Goal: Information Seeking & Learning: Find specific page/section

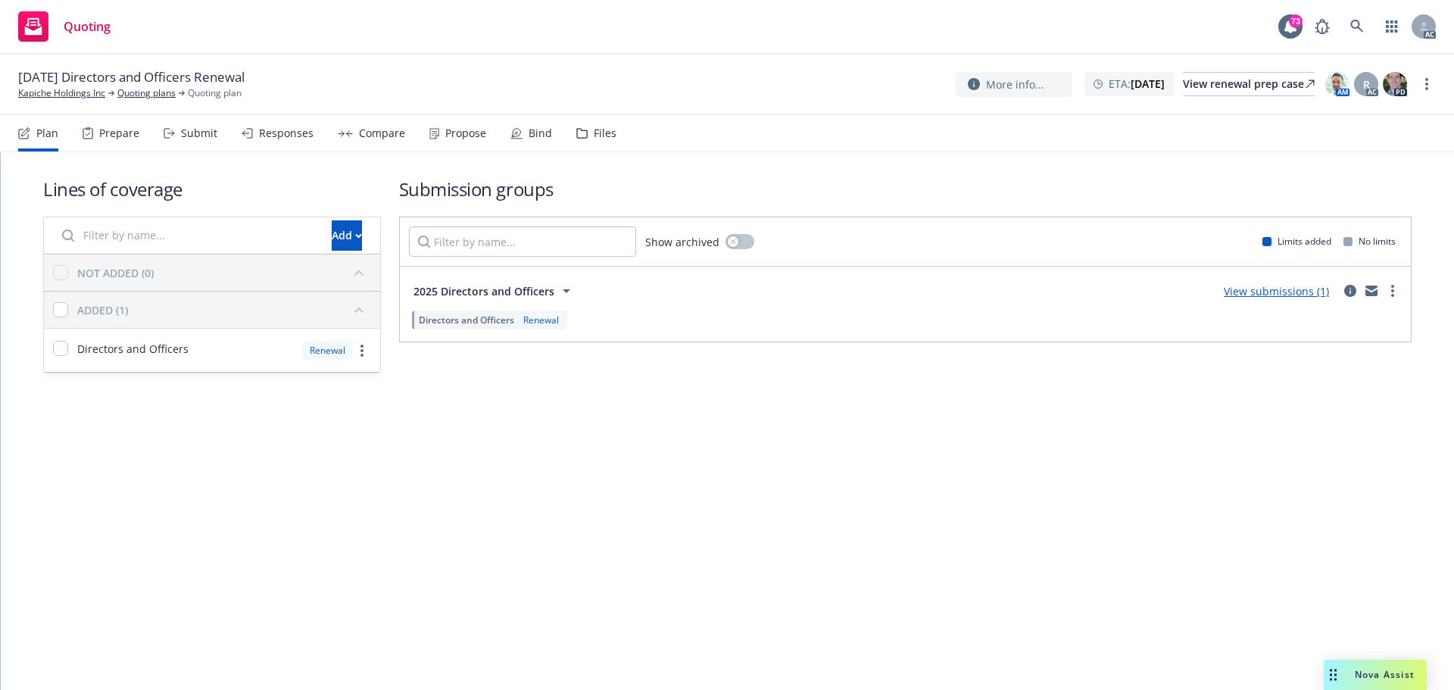
click at [212, 136] on div "Submit" at bounding box center [199, 133] width 36 height 12
click at [179, 132] on div "Submit" at bounding box center [191, 133] width 54 height 36
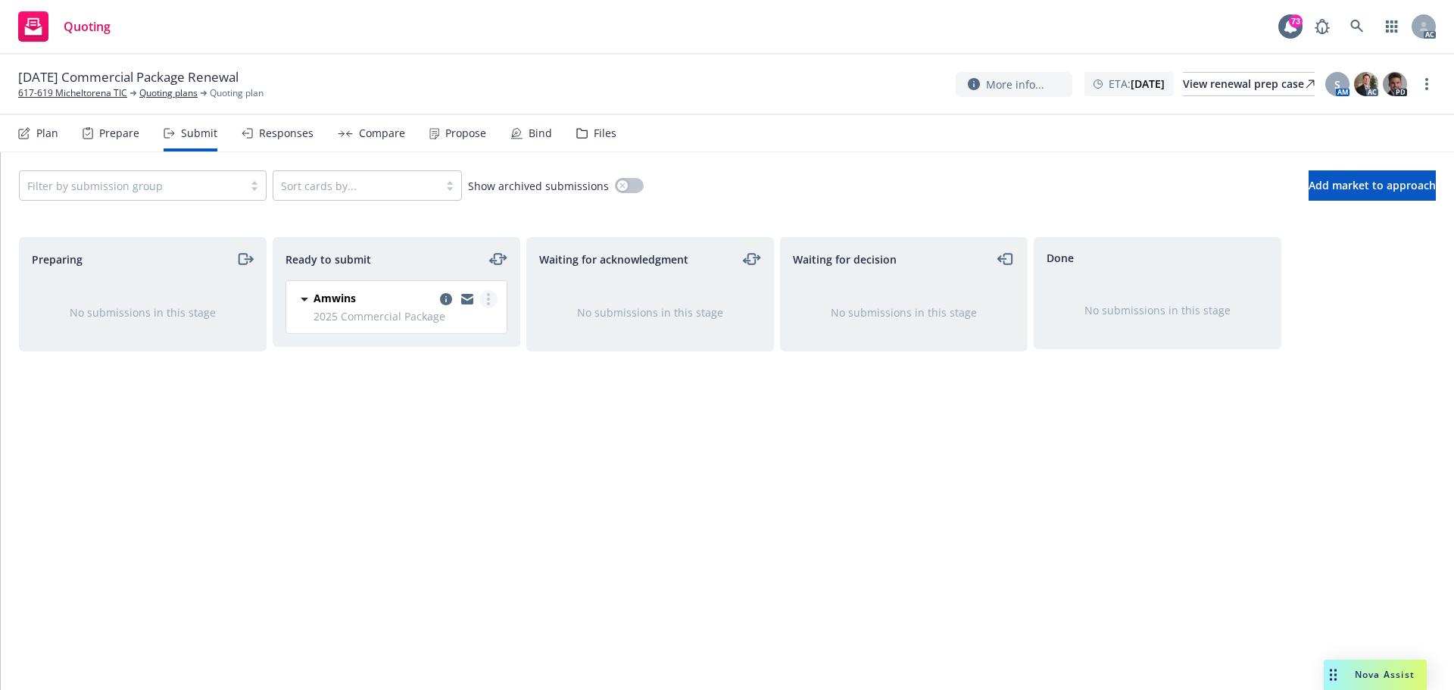
click at [494, 301] on link "more" at bounding box center [488, 299] width 18 height 18
click at [459, 363] on span "Log acknowledgement" at bounding box center [419, 360] width 149 height 14
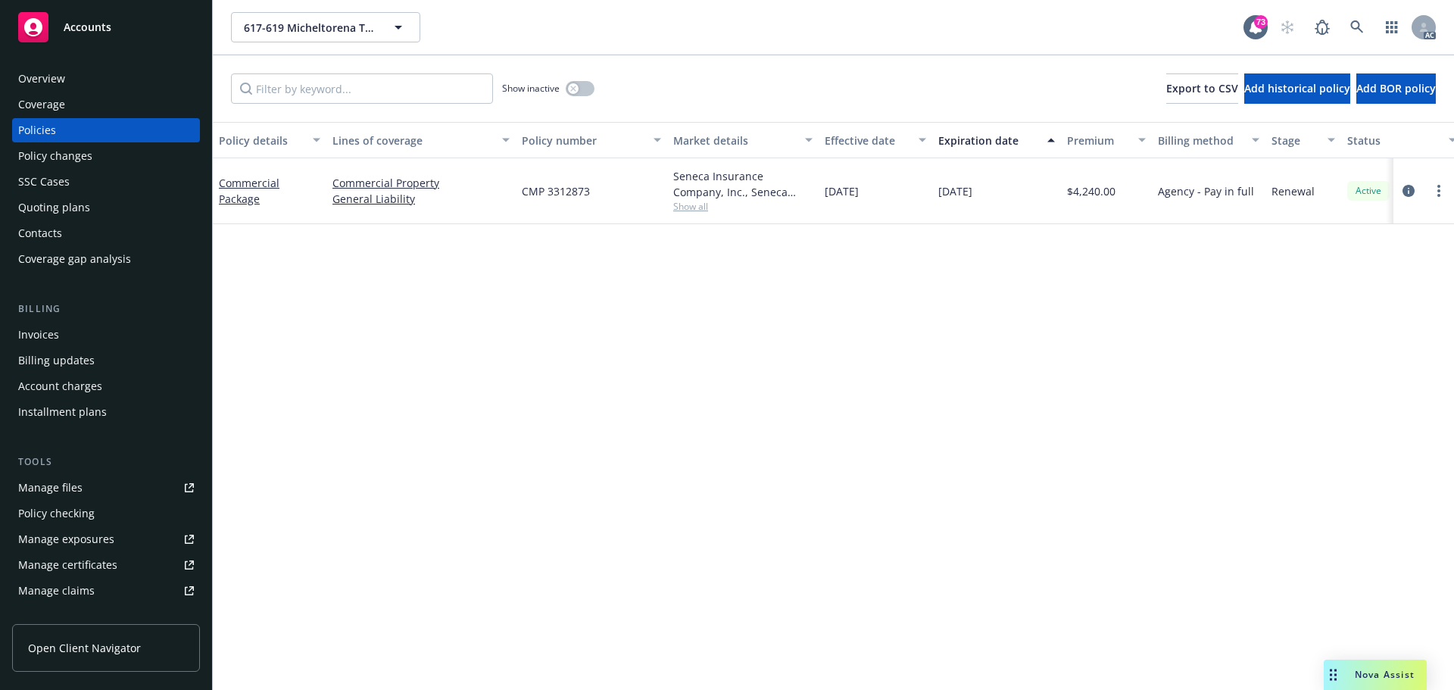
click at [709, 475] on div "Policy details Lines of coverage Policy number Market details Effective date Ex…" at bounding box center [833, 406] width 1241 height 568
click at [688, 204] on span "Show all" at bounding box center [742, 206] width 139 height 13
click at [653, 503] on div "Policy details Lines of coverage Policy number Market details Effective date Ex…" at bounding box center [833, 406] width 1241 height 568
click at [812, 374] on div "Policy details Lines of coverage Policy number Market details Effective date Ex…" at bounding box center [833, 406] width 1241 height 568
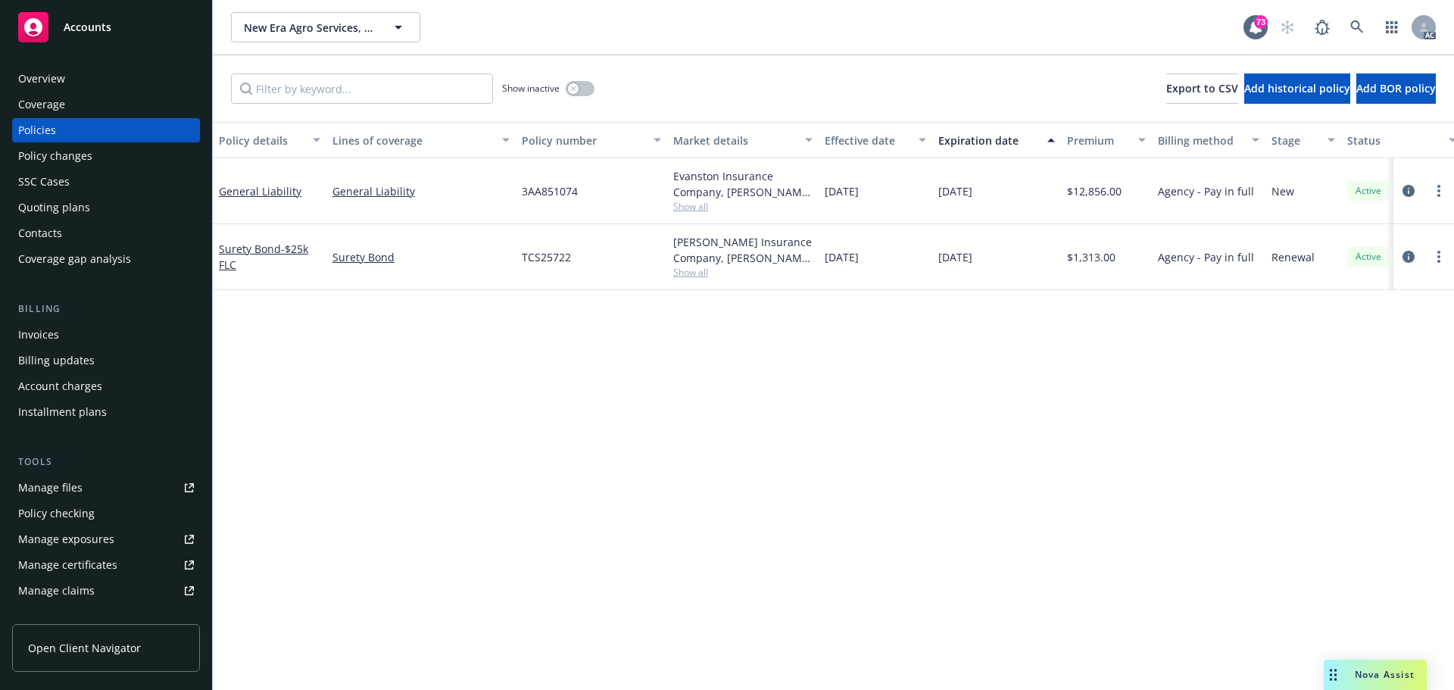
click at [578, 78] on div "Show inactive" at bounding box center [548, 88] width 92 height 30
click at [581, 86] on button "button" at bounding box center [580, 88] width 29 height 15
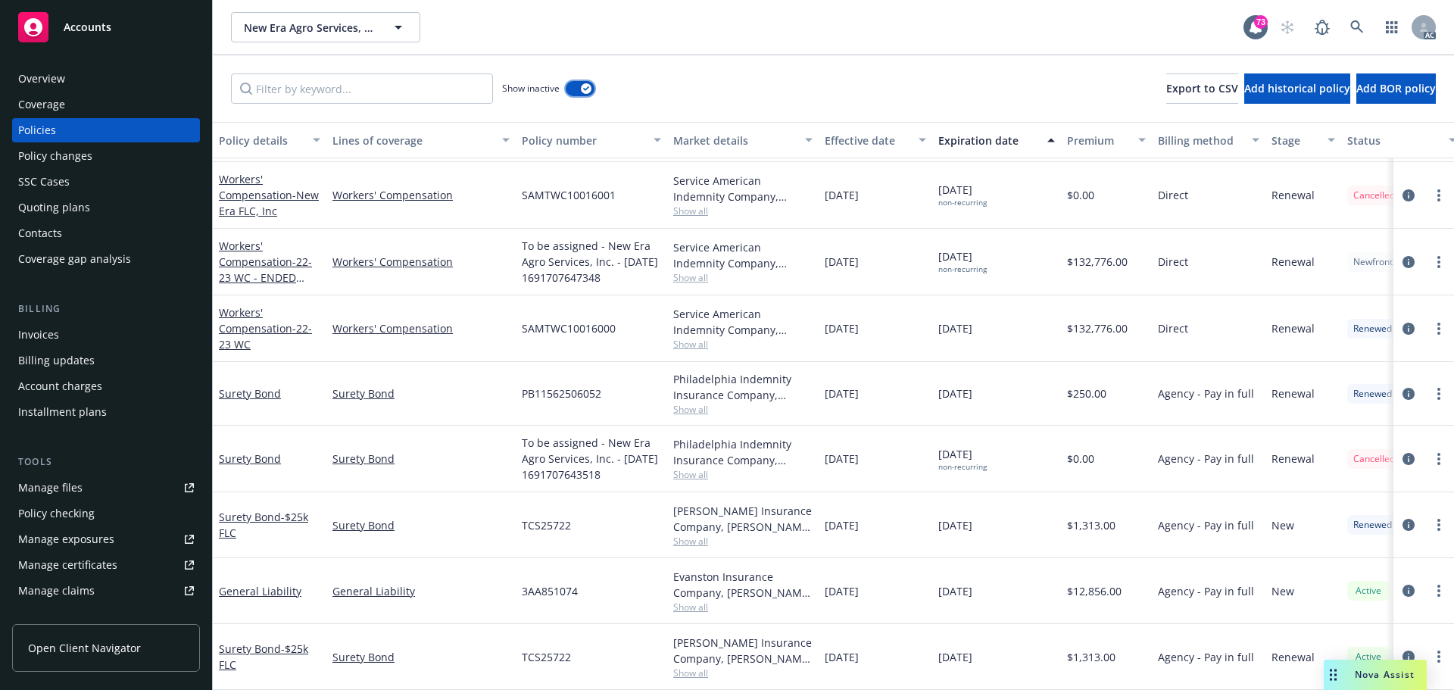
scroll to position [192, 0]
click at [584, 86] on icon "button" at bounding box center [586, 88] width 6 height 5
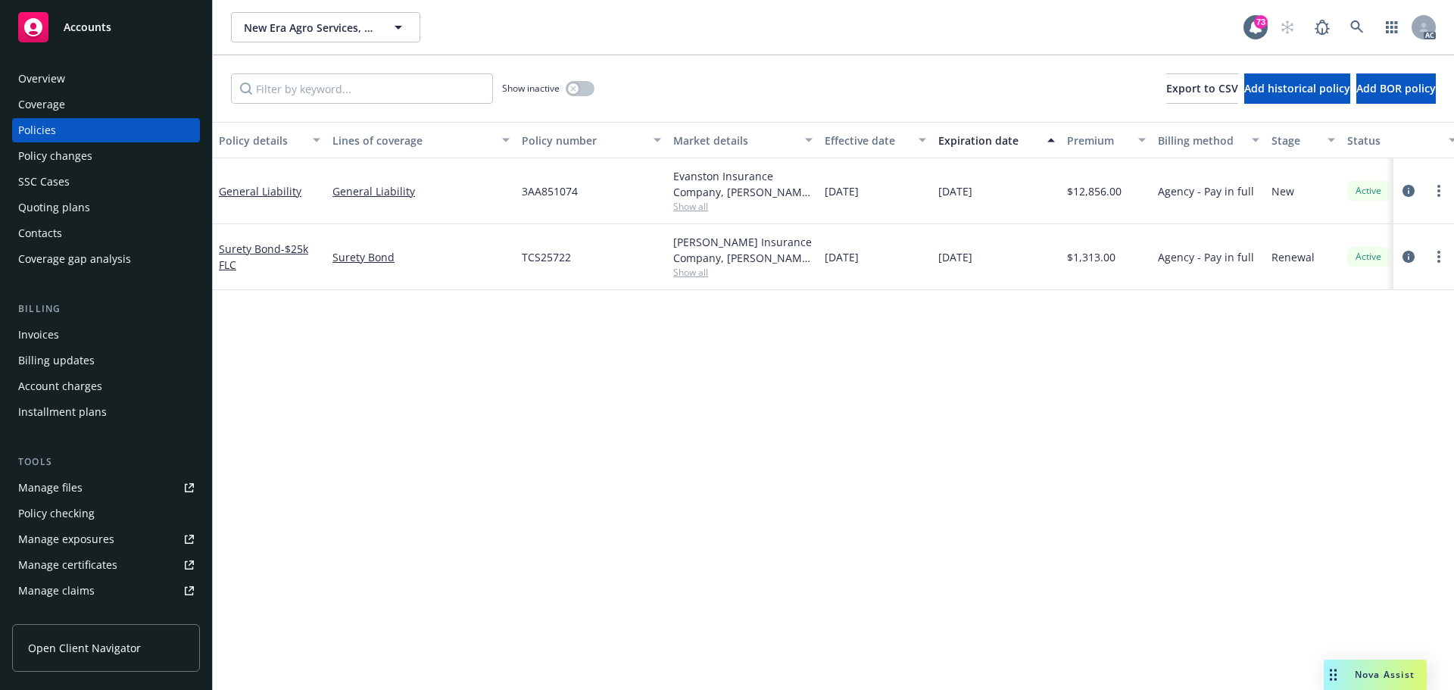
click at [65, 491] on div "Manage files" at bounding box center [50, 487] width 64 height 24
click at [697, 209] on span "Show all" at bounding box center [742, 206] width 139 height 13
click at [577, 534] on div "Policy details Lines of coverage Policy number Market details Effective date Ex…" at bounding box center [833, 406] width 1241 height 568
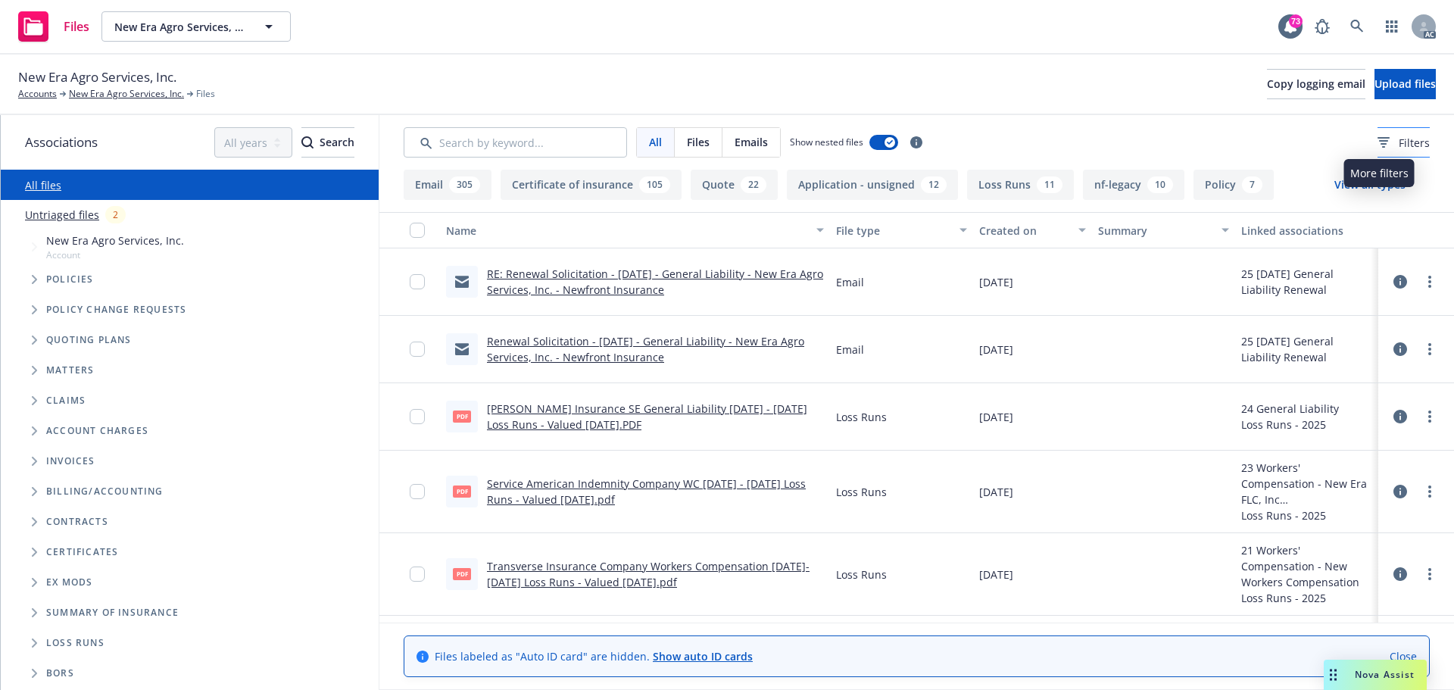
click at [1398, 145] on span "Filters" at bounding box center [1413, 143] width 31 height 16
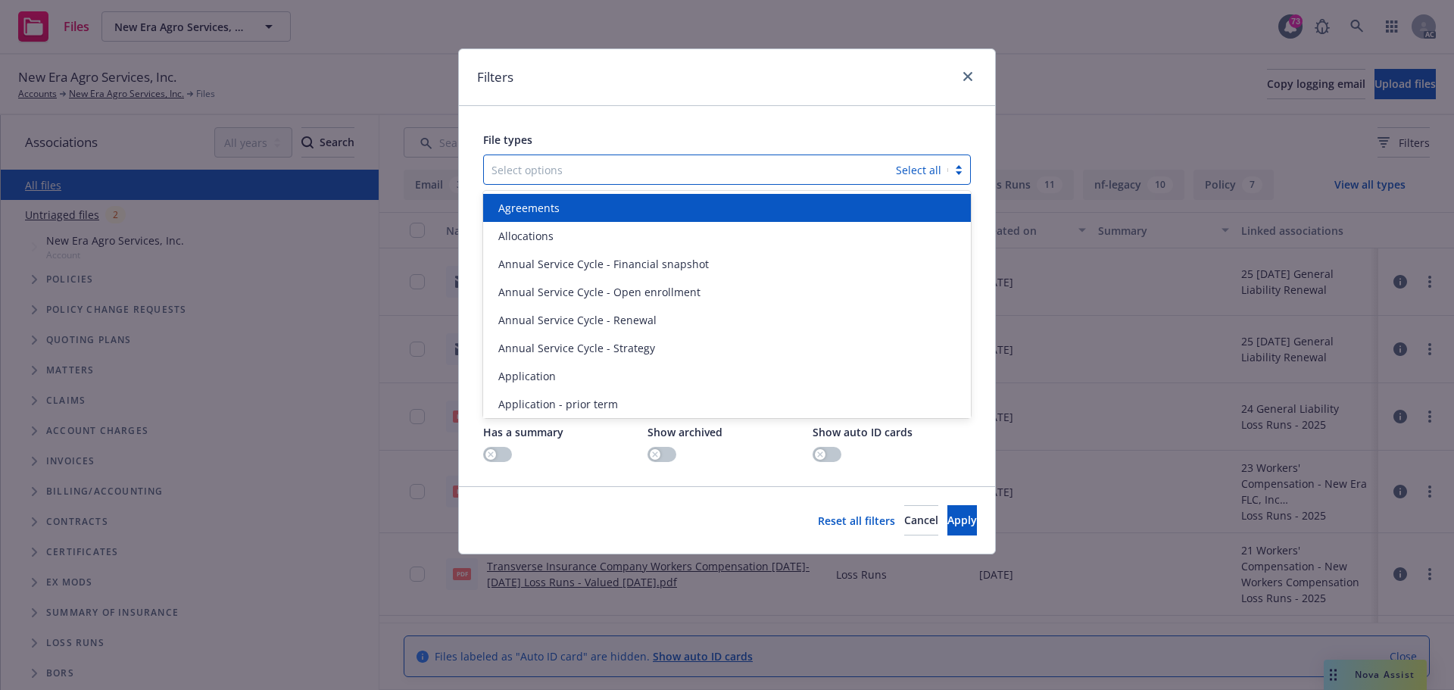
click at [762, 161] on div at bounding box center [689, 169] width 397 height 18
type input "app"
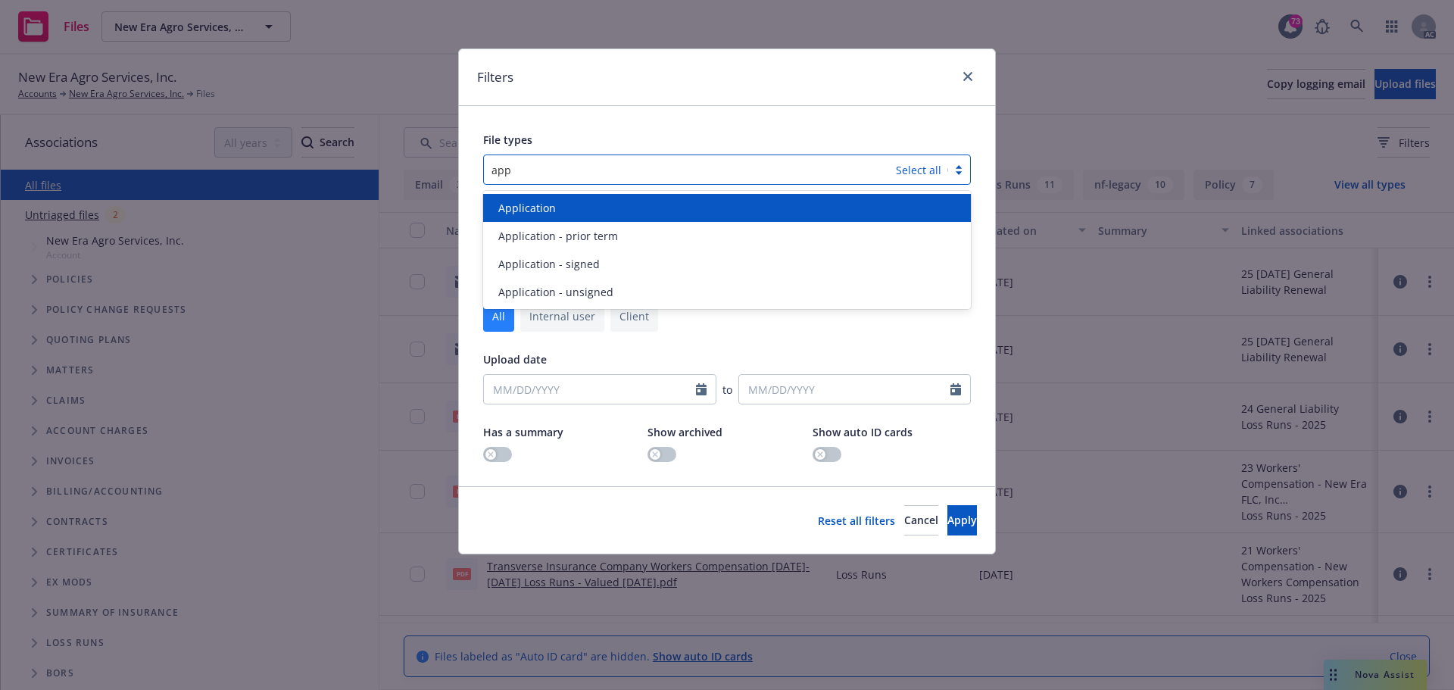
click at [633, 197] on div "Application" at bounding box center [727, 208] width 488 height 28
type input "app"
click at [637, 203] on div "Application - prior term" at bounding box center [726, 208] width 469 height 16
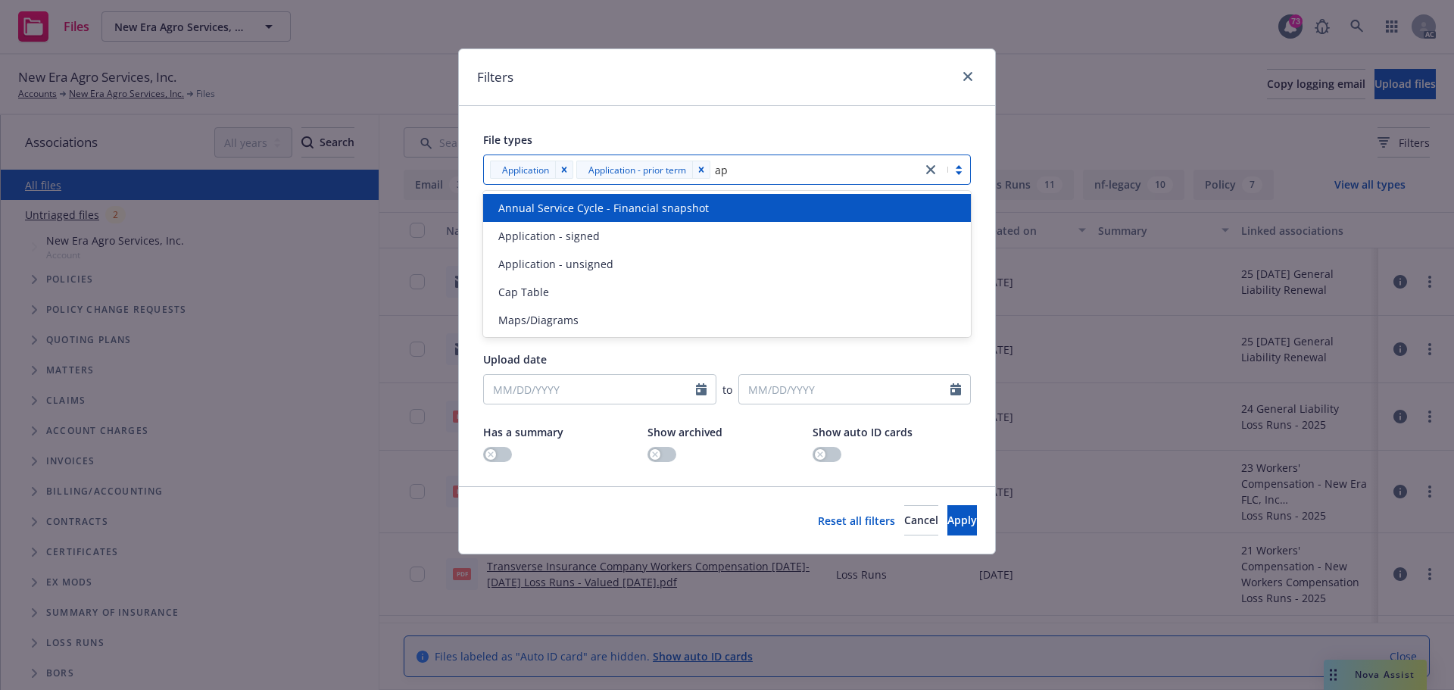
type input "app"
click at [637, 213] on div "Application - signed" at bounding box center [726, 208] width 469 height 16
type input "app"
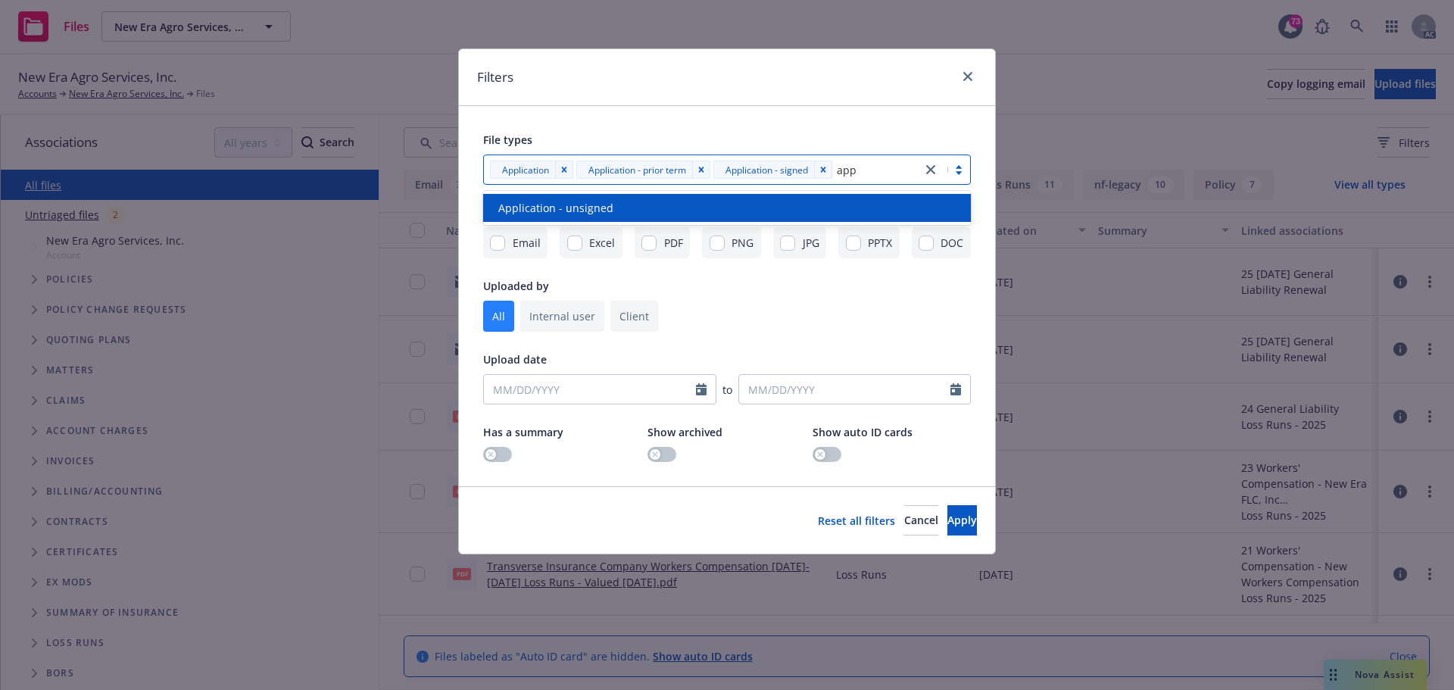
click at [634, 204] on div "Application - unsigned" at bounding box center [726, 208] width 469 height 16
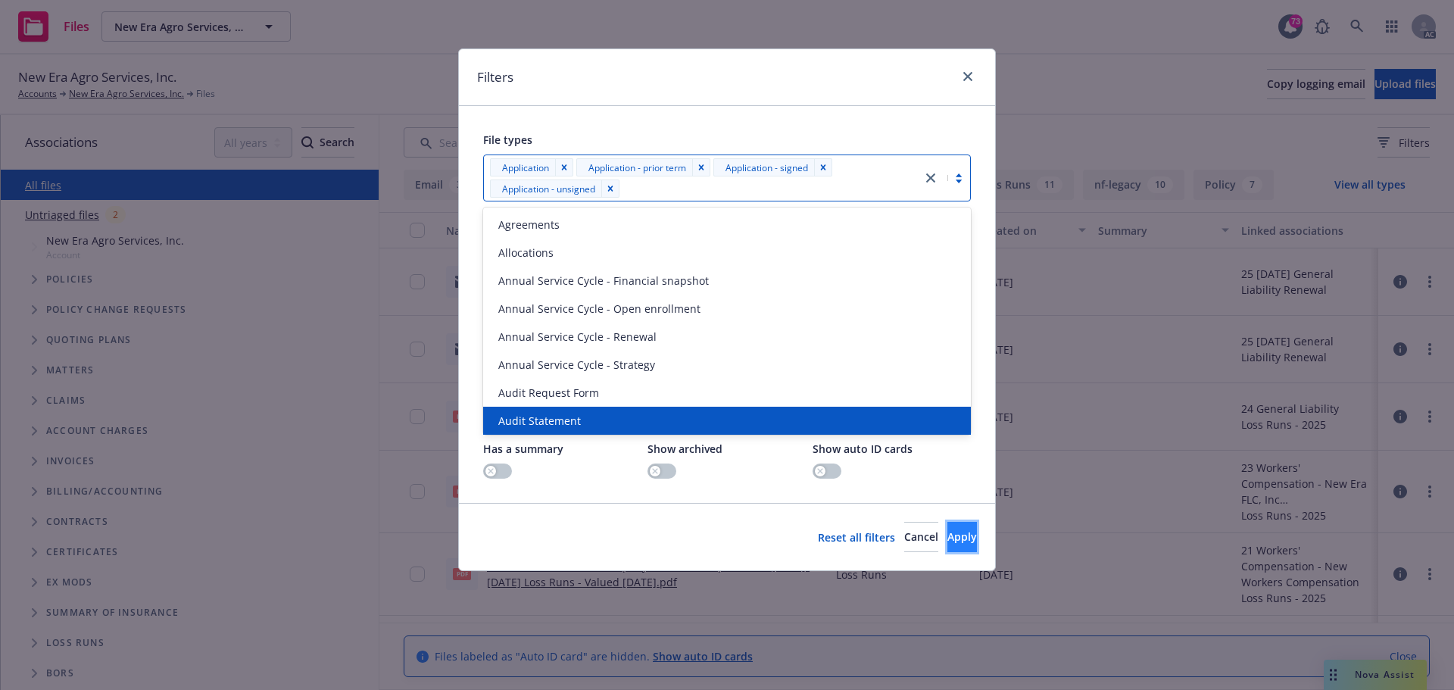
click at [949, 530] on span "Apply" at bounding box center [962, 536] width 30 height 14
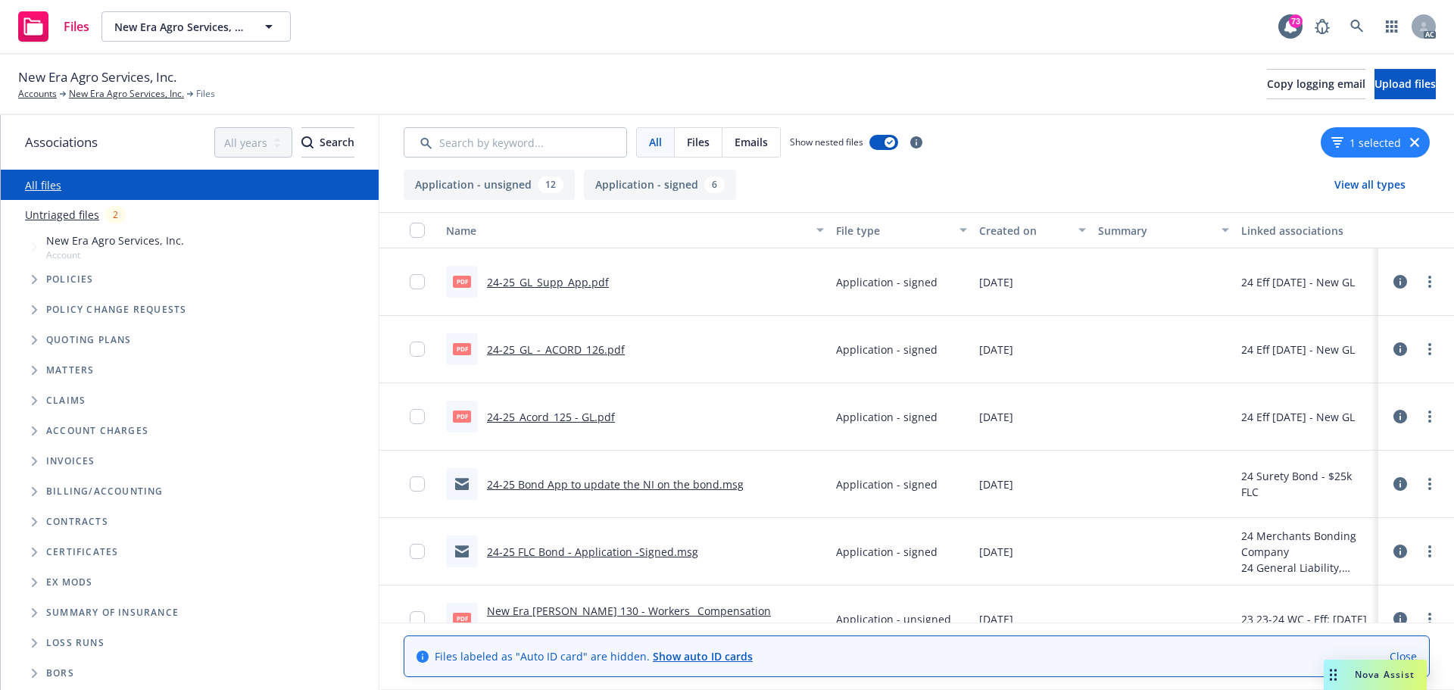
click at [544, 284] on link "24-25_GL_Supp_App.pdf" at bounding box center [548, 282] width 122 height 14
